Goal: Find specific page/section: Find specific page/section

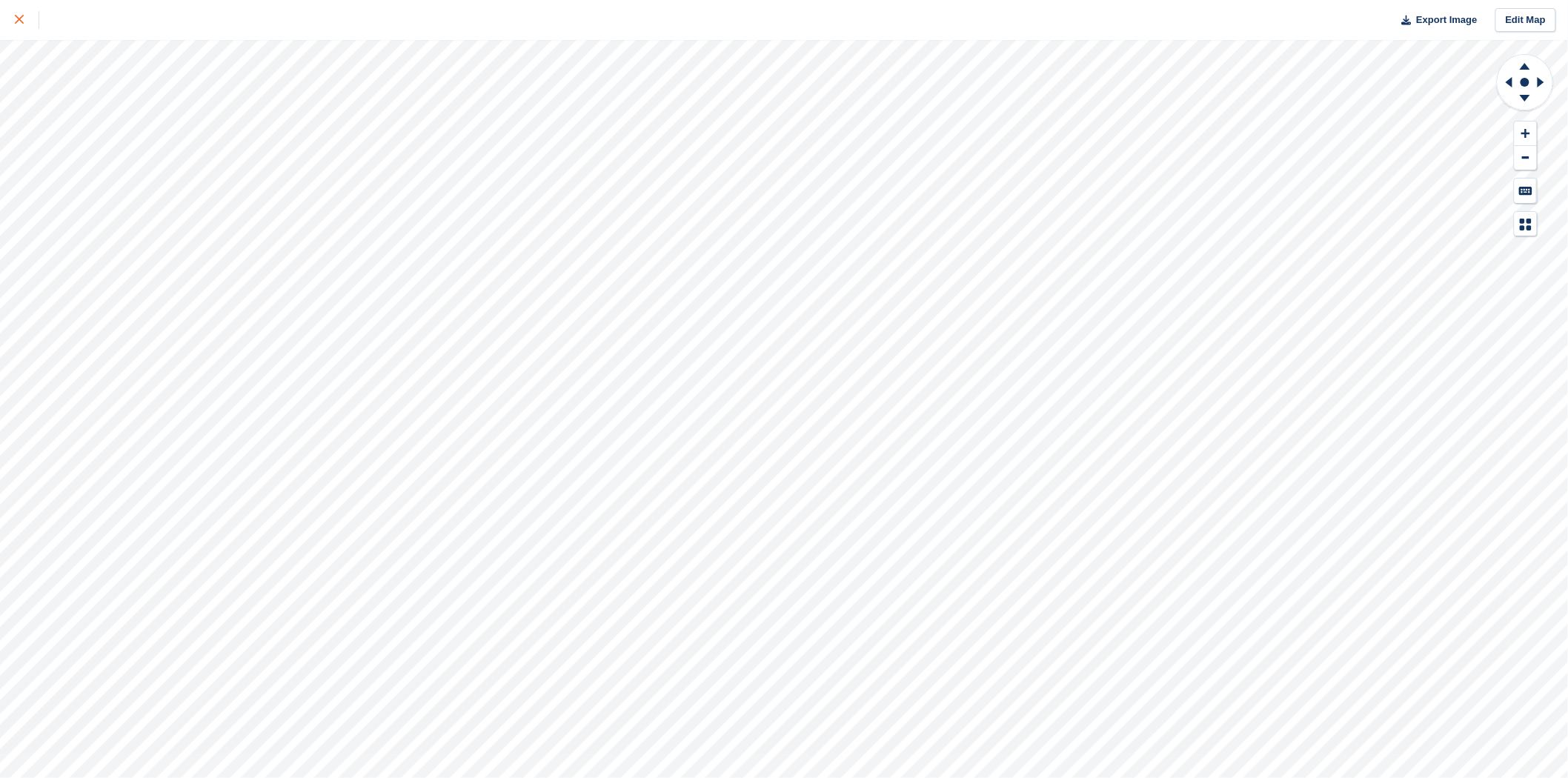
click at [20, 24] on div at bounding box center [27, 20] width 24 height 18
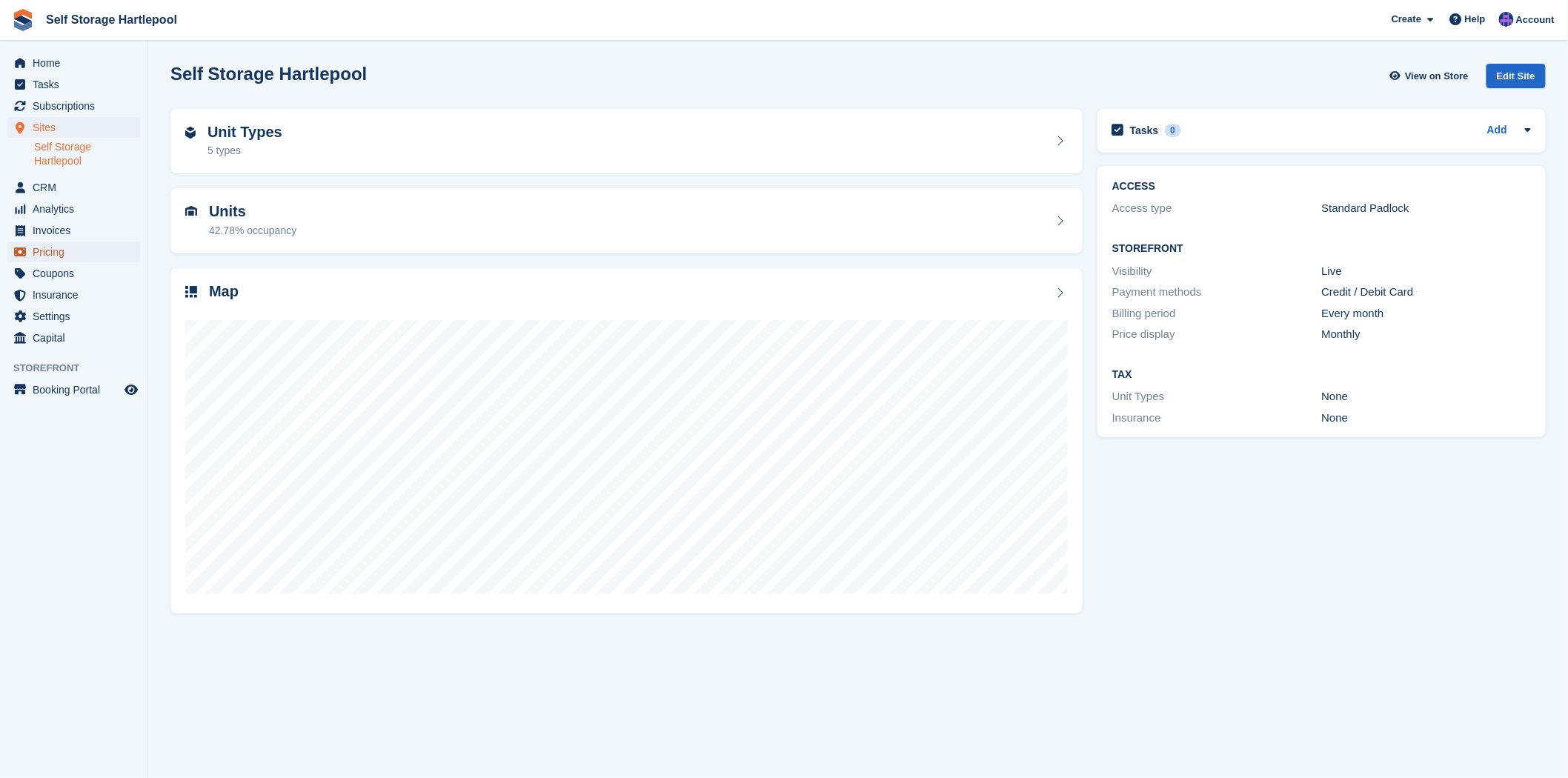
click at [62, 257] on span "Pricing" at bounding box center [77, 252] width 89 height 21
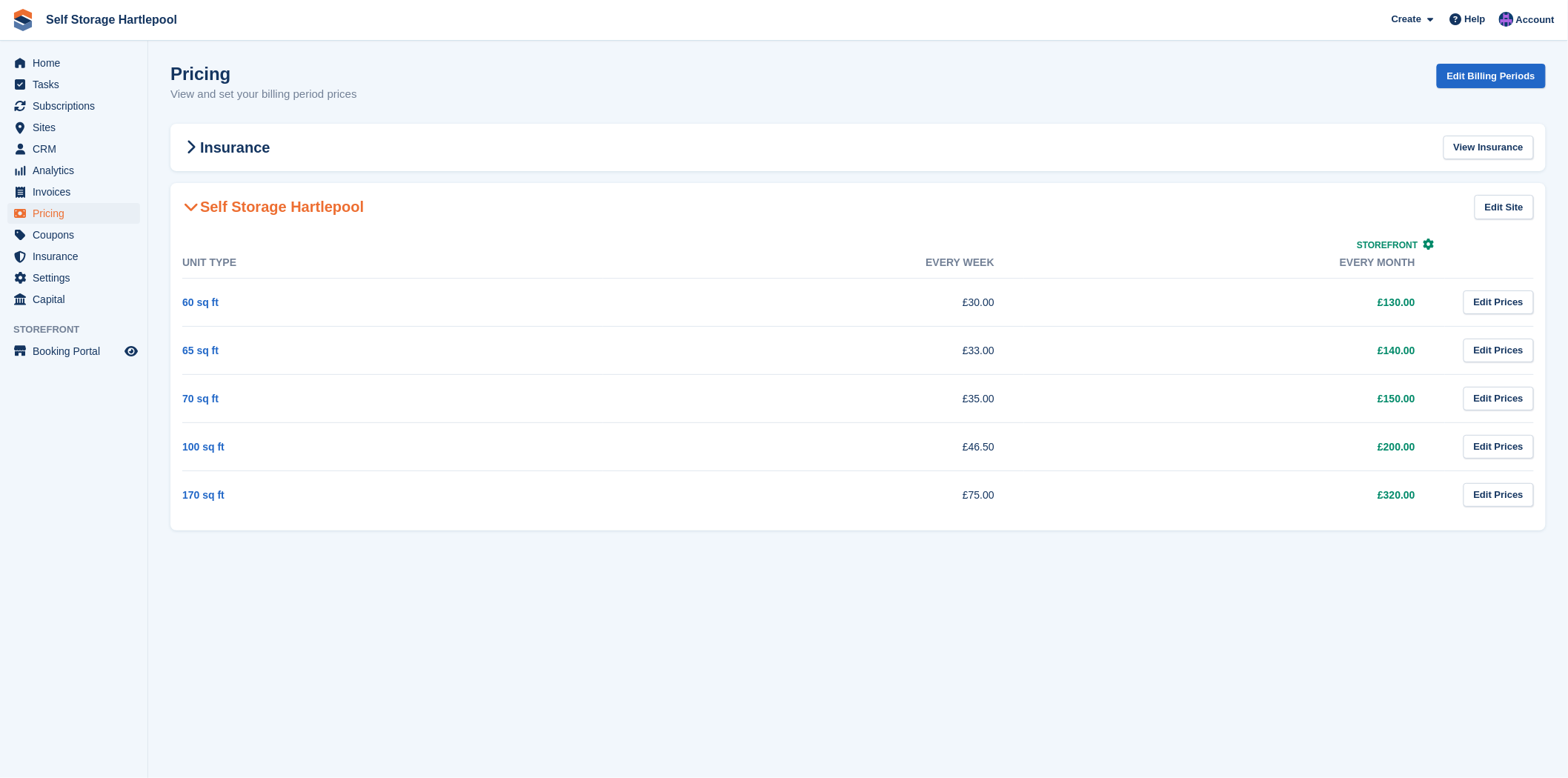
click at [1417, 500] on td "£320.00" at bounding box center [1234, 494] width 420 height 48
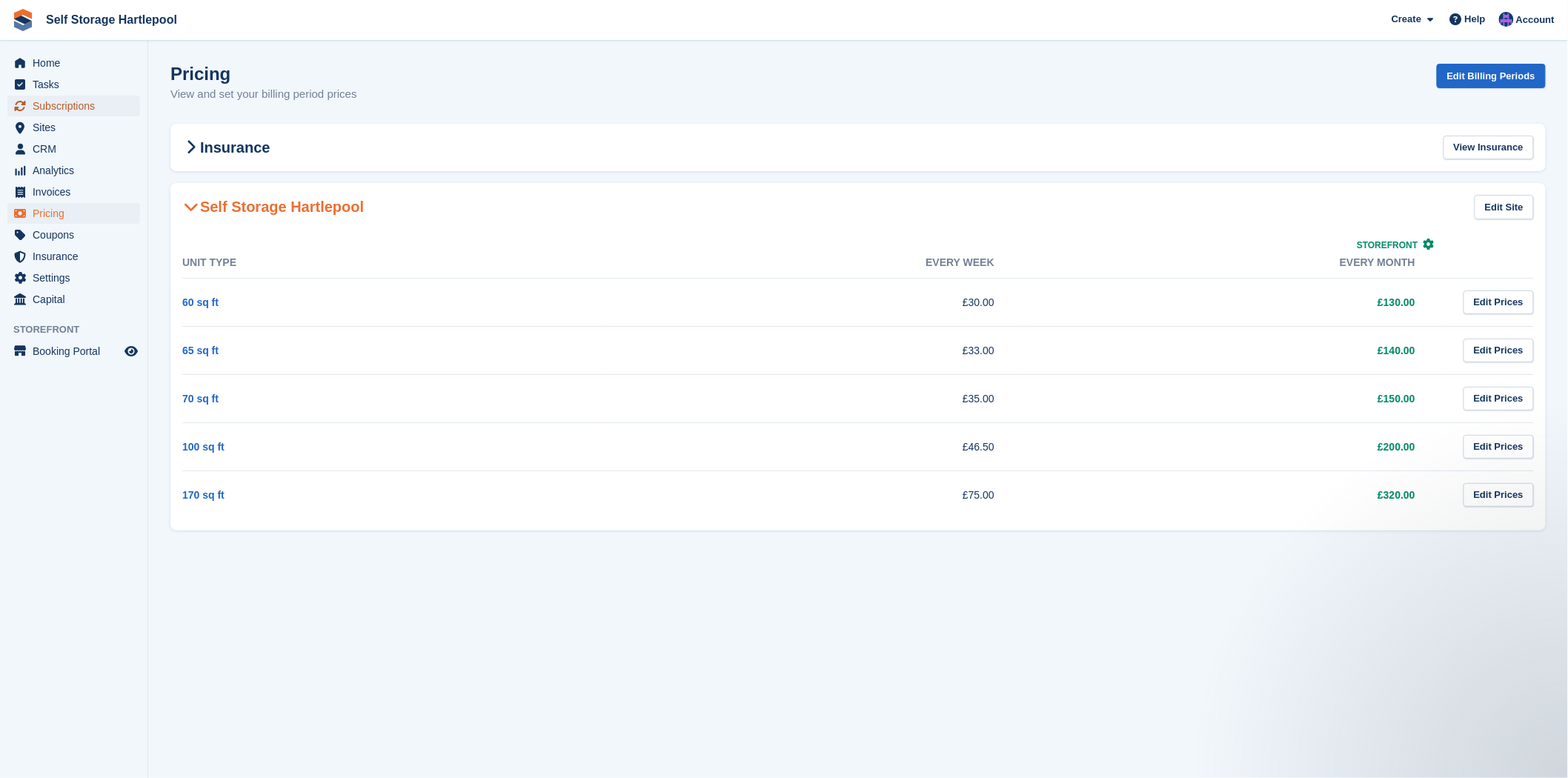
click at [86, 109] on span "Subscriptions" at bounding box center [77, 106] width 89 height 21
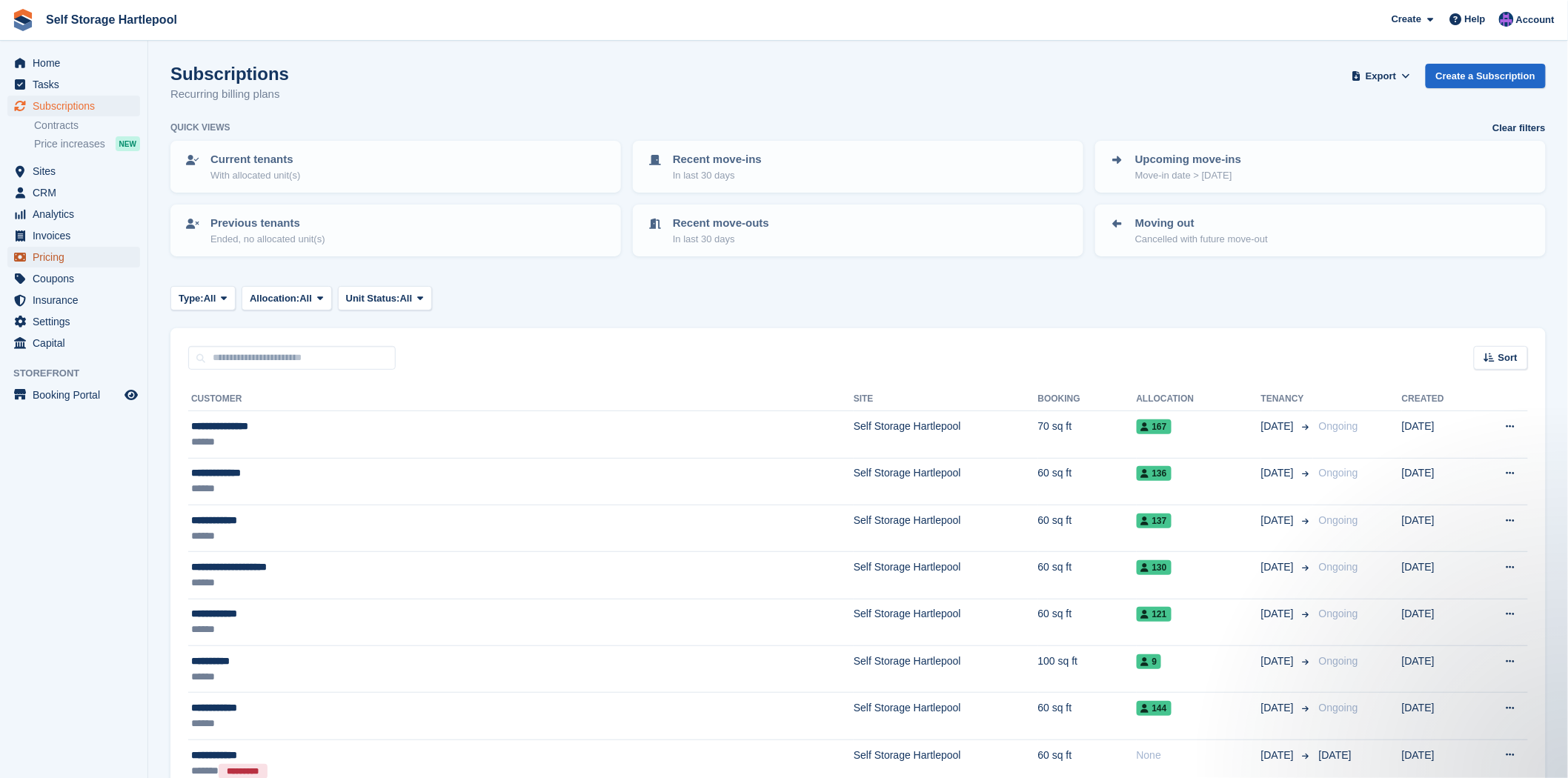
click at [44, 262] on span "Pricing" at bounding box center [77, 257] width 89 height 21
